Goal: Find specific page/section: Find specific page/section

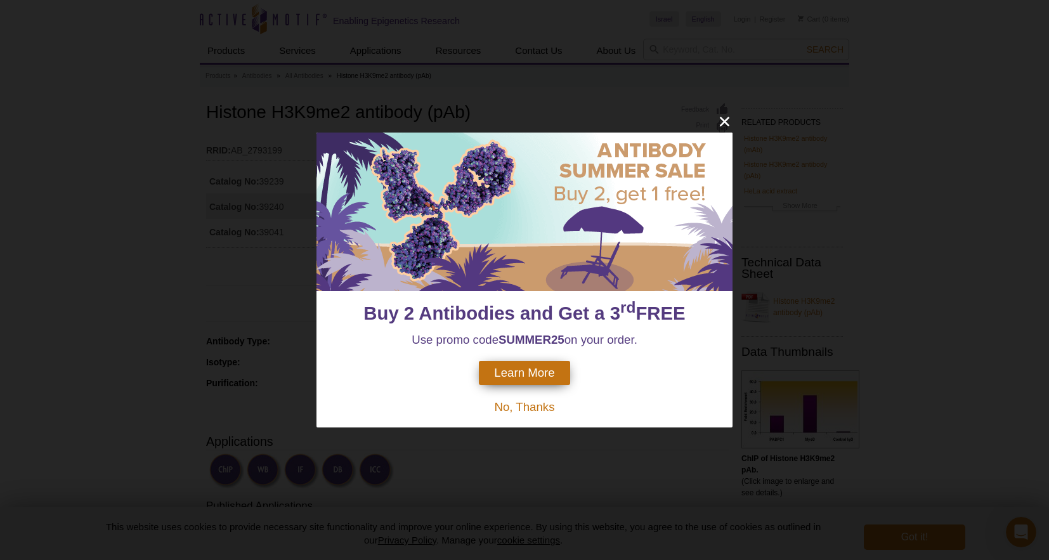
click at [723, 124] on icon "close" at bounding box center [725, 122] width 10 height 10
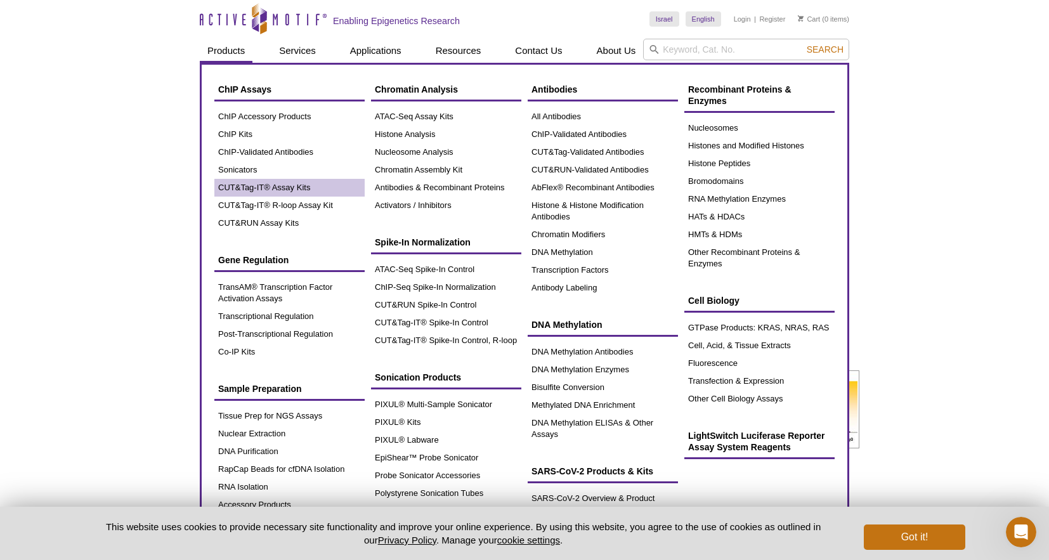
scroll to position [6, 0]
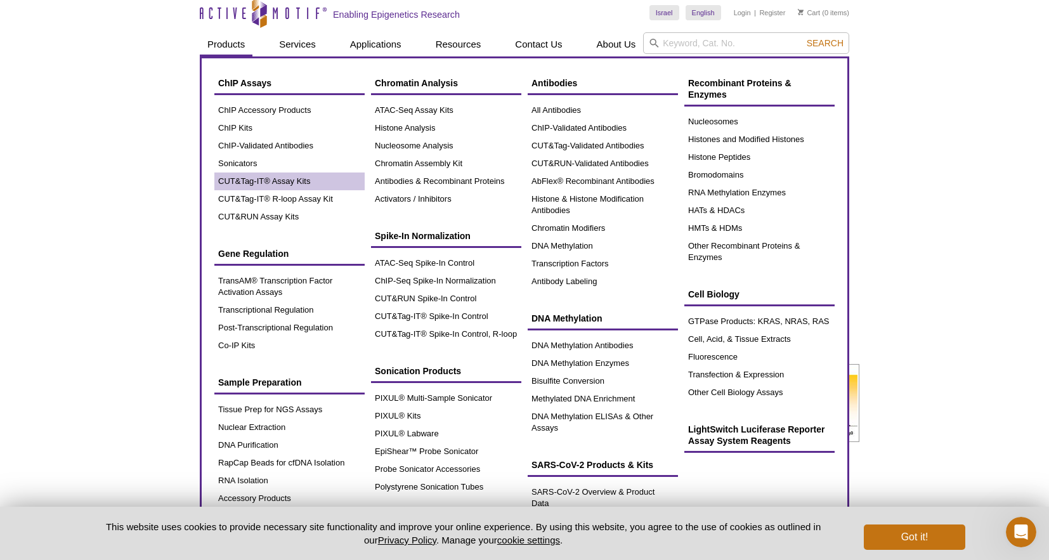
click at [286, 180] on link "CUT&Tag-IT® Assay Kits" at bounding box center [289, 182] width 150 height 18
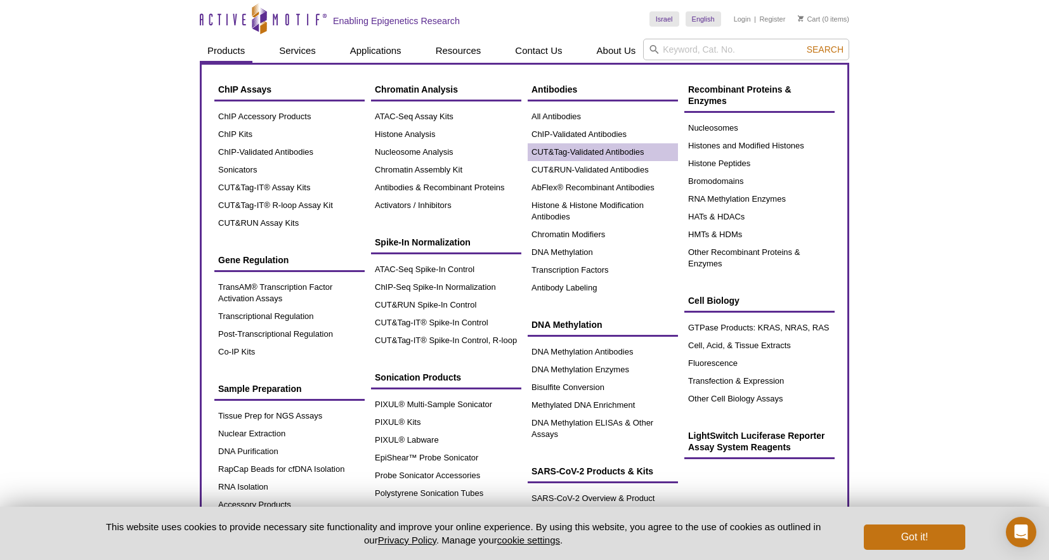
click at [622, 154] on link "CUT&Tag-Validated Antibodies" at bounding box center [603, 152] width 150 height 18
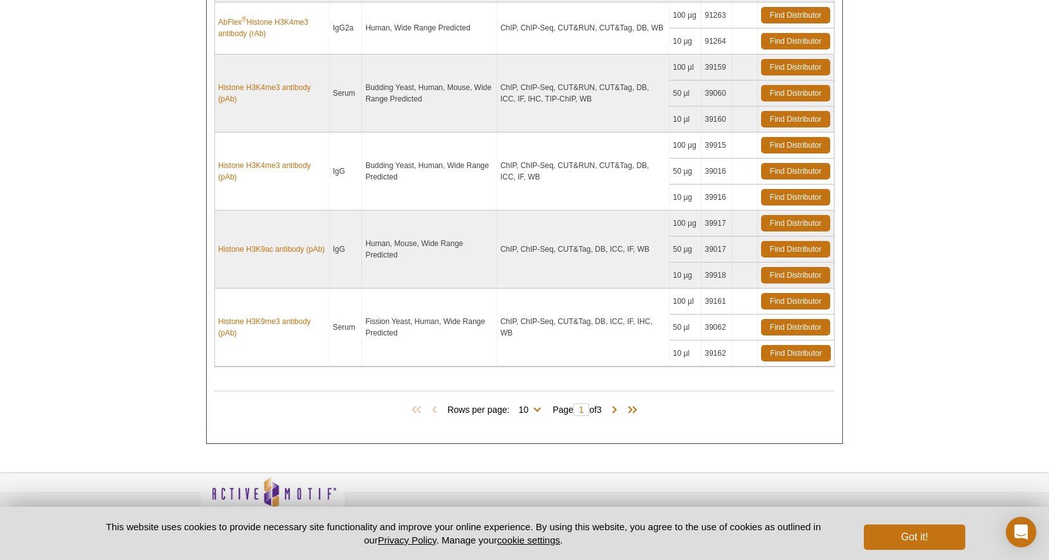
scroll to position [1058, 0]
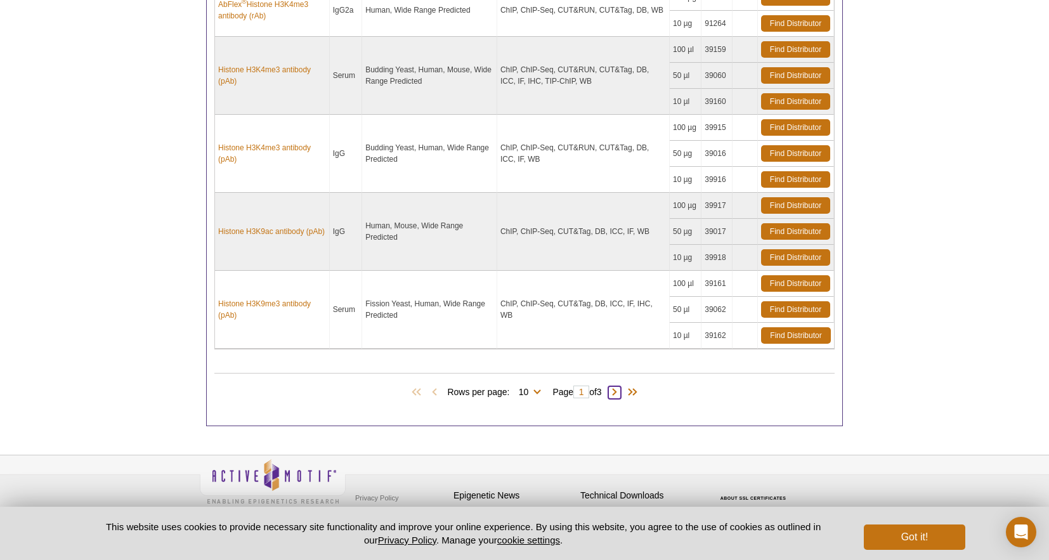
click at [621, 392] on span at bounding box center [615, 392] width 13 height 13
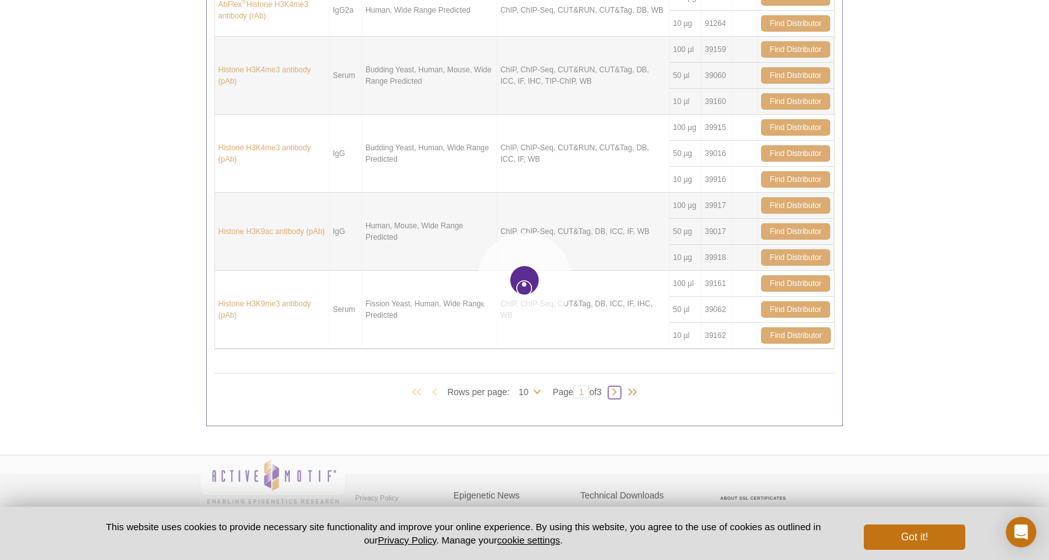
type input "2"
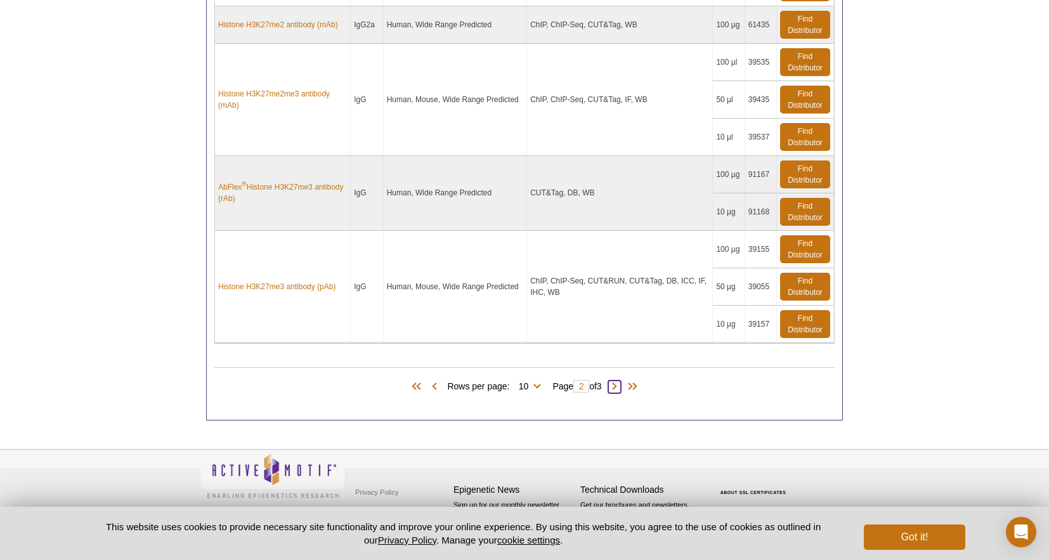
scroll to position [1305, 0]
click at [621, 390] on span at bounding box center [615, 387] width 13 height 13
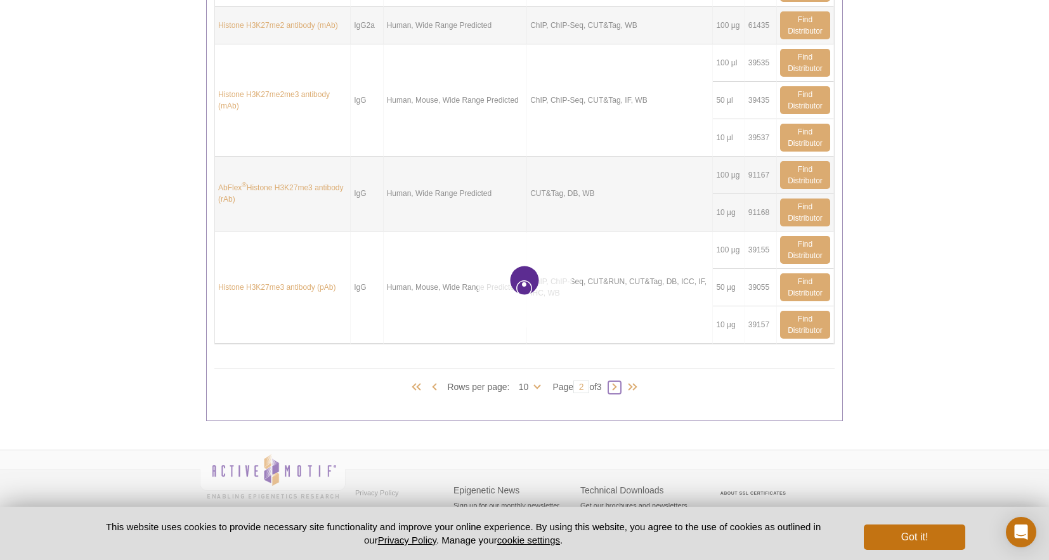
type input "3"
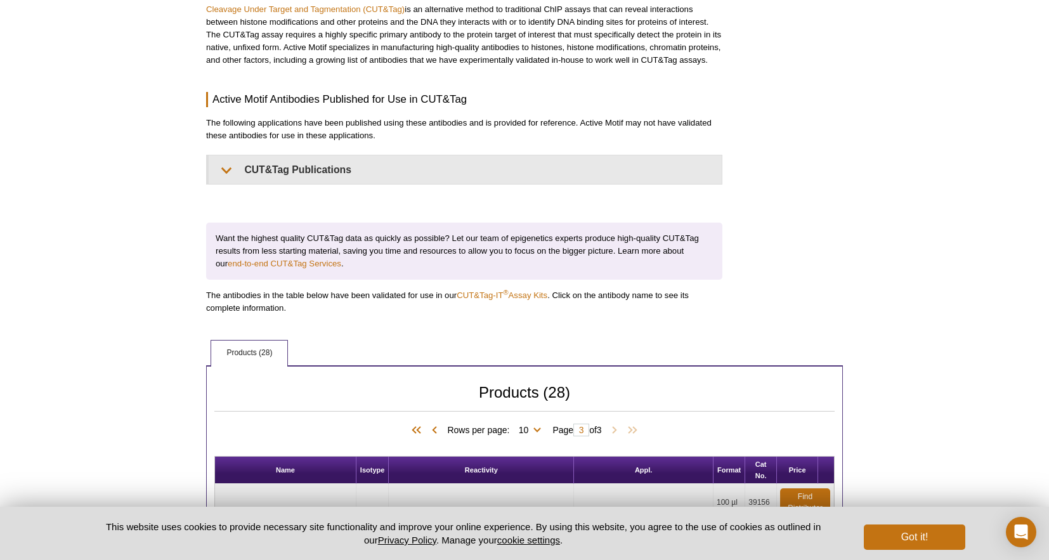
scroll to position [158, 0]
